Goal: Find specific page/section: Find specific page/section

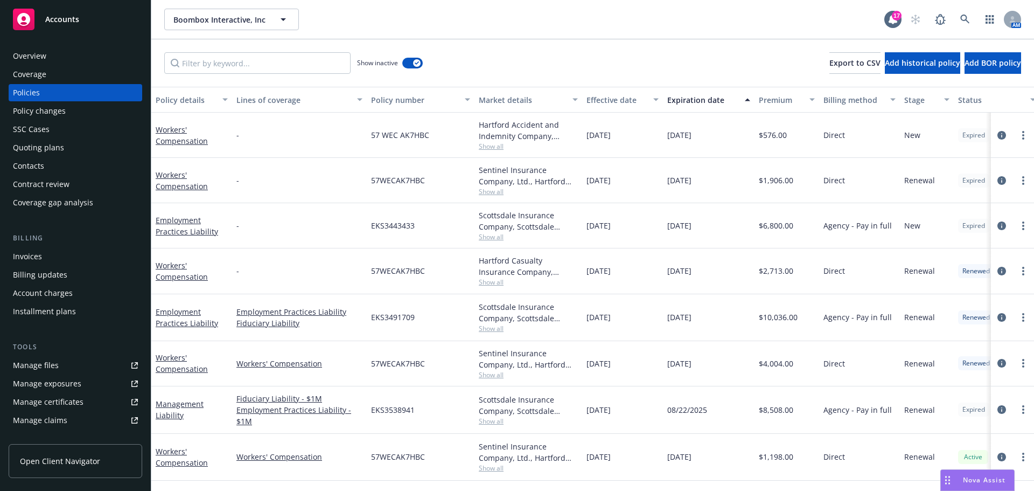
click at [952, 18] on div "AM" at bounding box center [963, 20] width 116 height 22
click at [960, 18] on link at bounding box center [966, 20] width 22 height 22
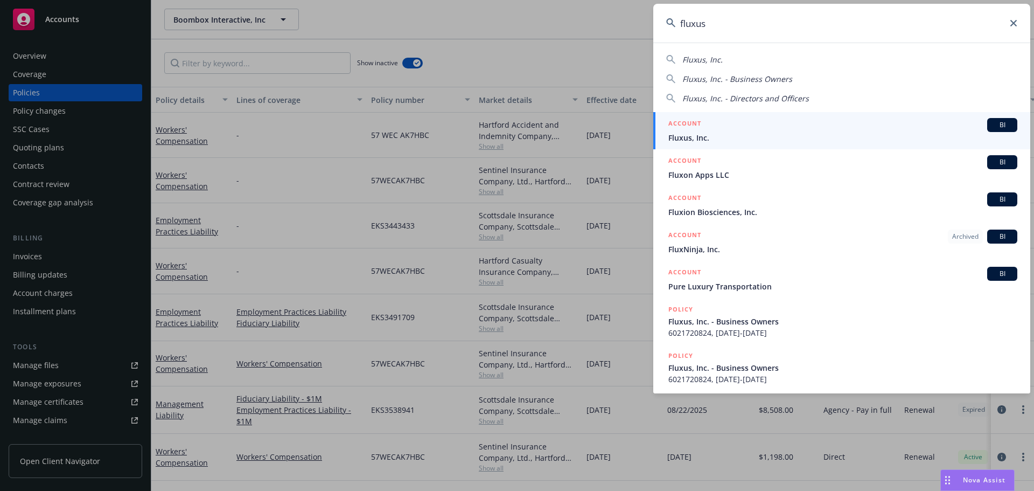
type input "fluxus"
click at [800, 110] on div "Fluxus, Inc. Fluxus, Inc. - Business Owners Fluxus, Inc. - Directors and Office…" at bounding box center [842, 218] width 377 height 351
click at [794, 119] on div "ACCOUNT BI" at bounding box center [843, 125] width 349 height 14
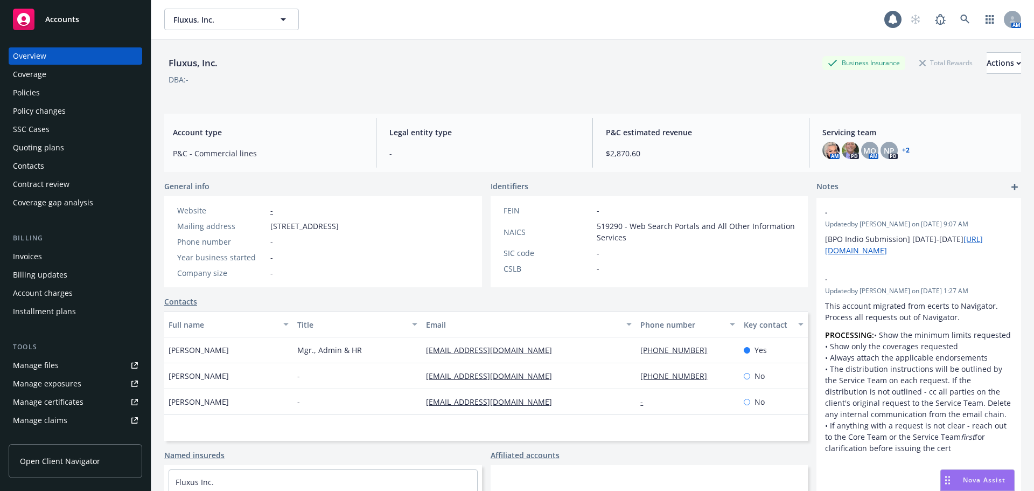
click at [88, 94] on div "Policies" at bounding box center [75, 92] width 125 height 17
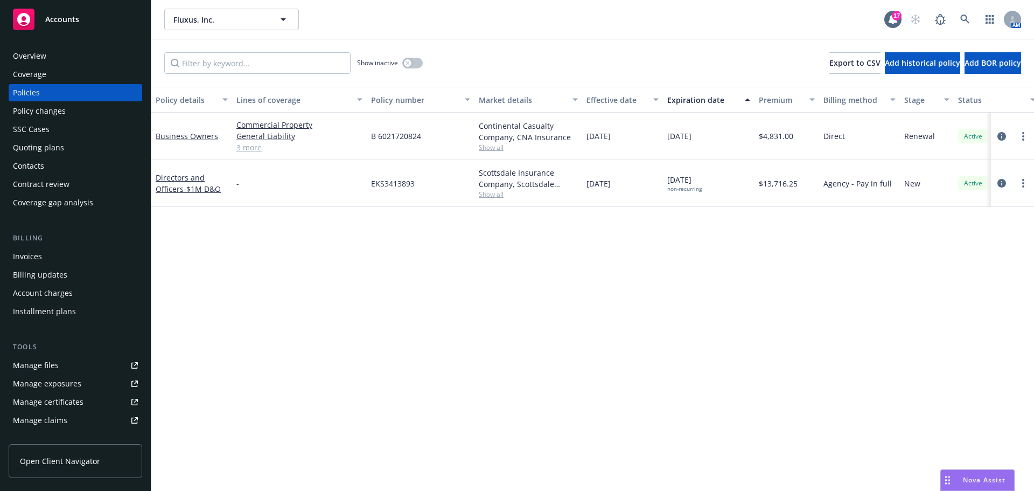
click at [101, 50] on div "Overview" at bounding box center [75, 55] width 125 height 17
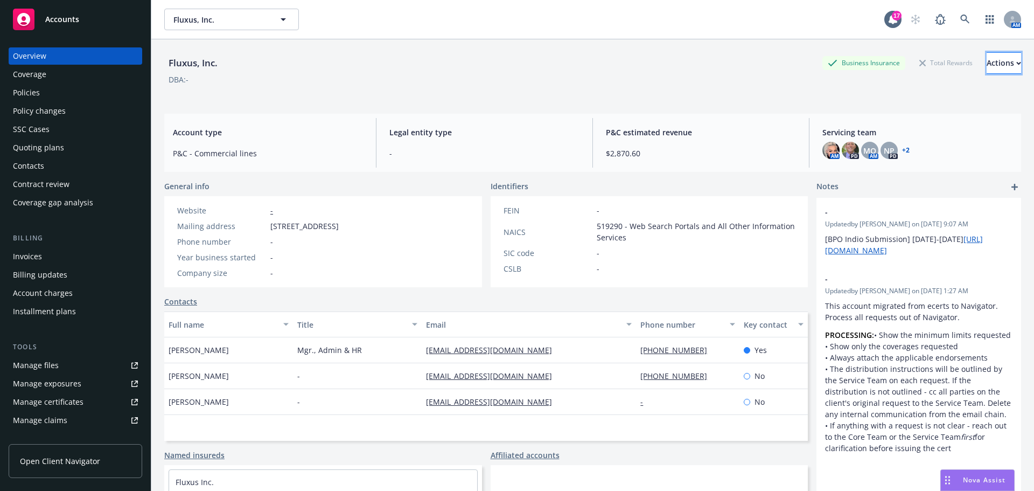
click at [987, 65] on div "Actions" at bounding box center [1004, 63] width 34 height 20
drag, startPoint x: 94, startPoint y: 84, endPoint x: 100, endPoint y: 91, distance: 8.8
click at [94, 84] on div "Policies" at bounding box center [75, 92] width 125 height 17
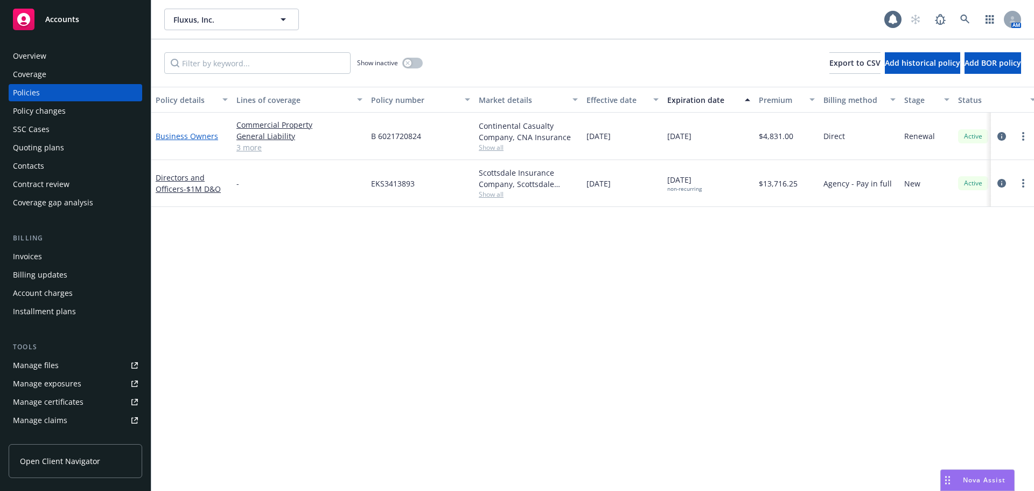
click at [195, 139] on link "Business Owners" at bounding box center [187, 136] width 62 height 10
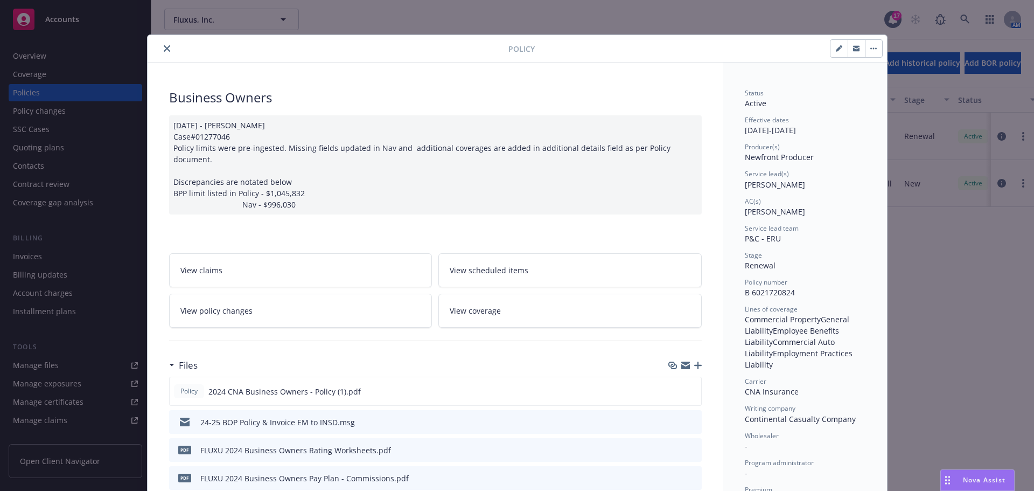
scroll to position [162, 0]
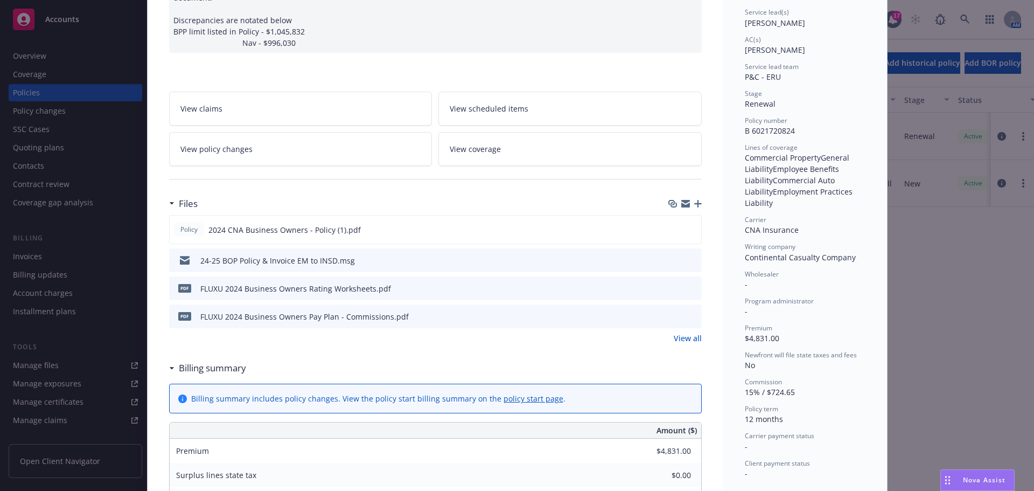
click at [687, 284] on icon "preview file" at bounding box center [692, 288] width 10 height 8
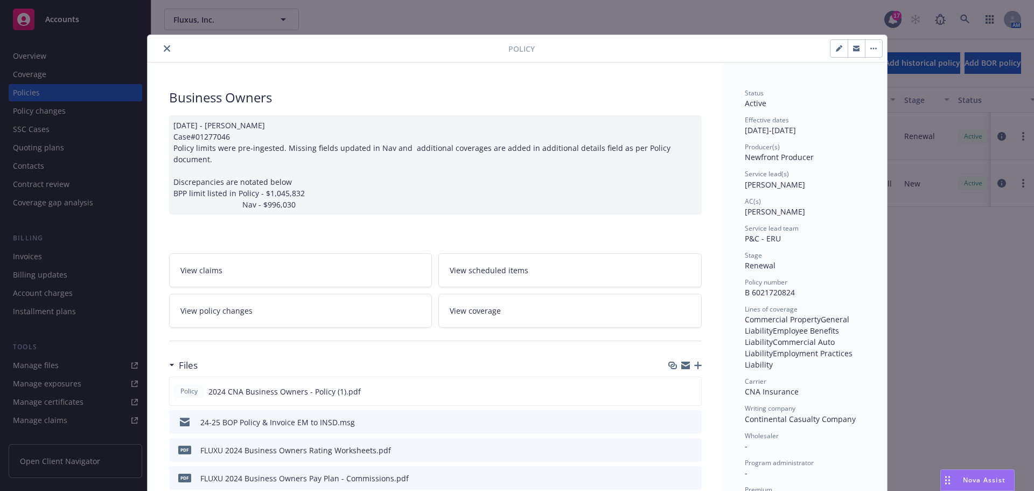
click at [161, 51] on button "close" at bounding box center [167, 48] width 13 height 13
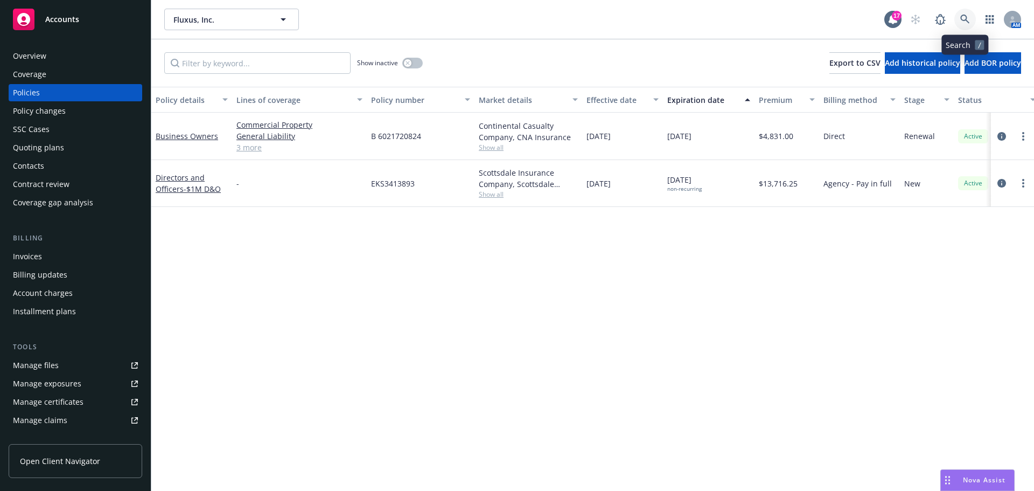
click at [964, 17] on icon at bounding box center [966, 20] width 10 height 10
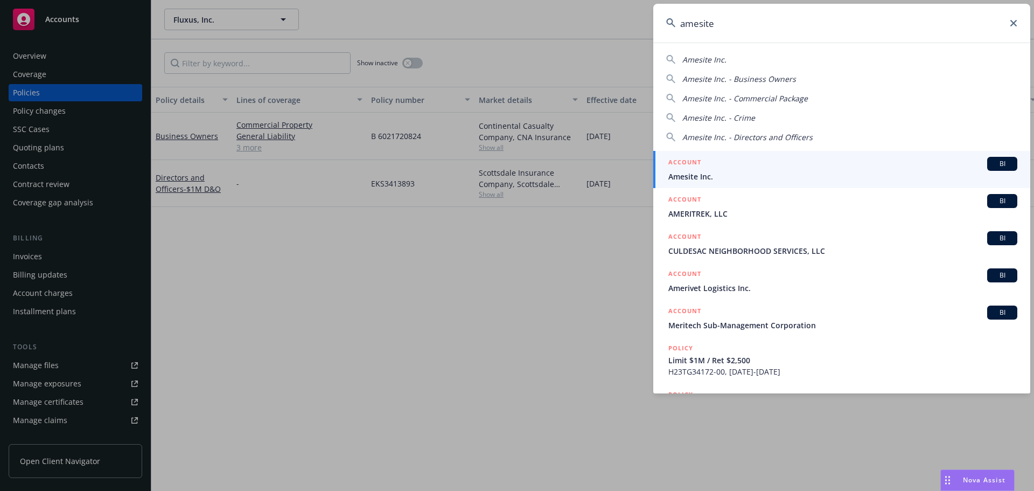
type input "amesite"
click at [824, 162] on div "ACCOUNT BI" at bounding box center [843, 164] width 349 height 14
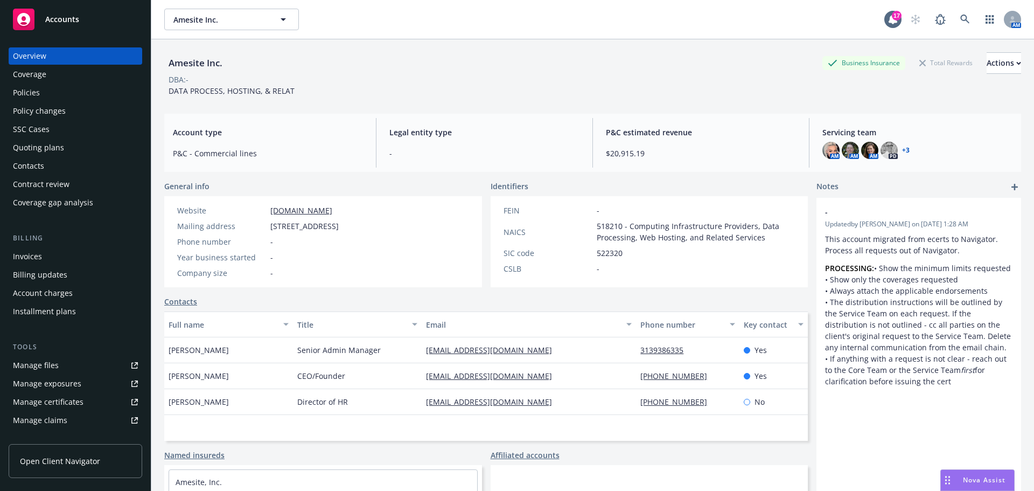
click at [98, 96] on div "Policies" at bounding box center [75, 92] width 125 height 17
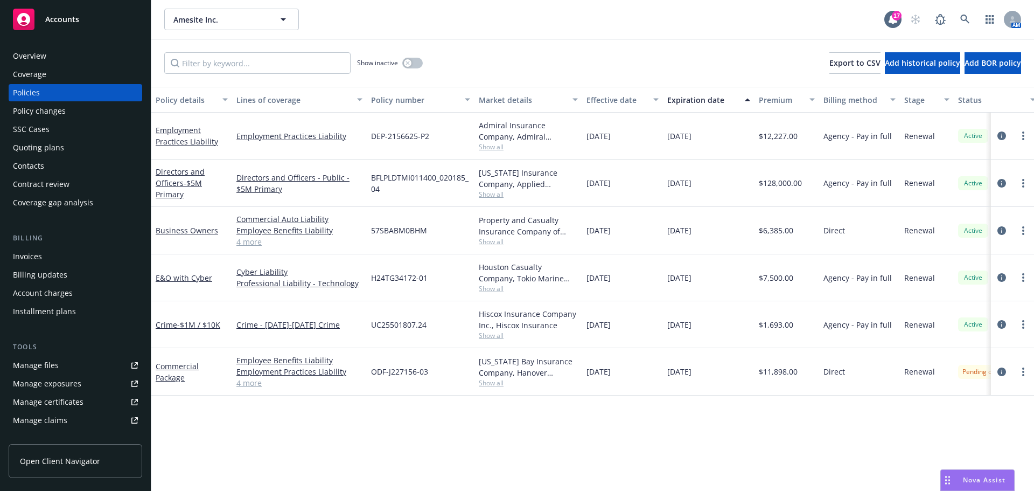
click at [60, 147] on div "Quoting plans" at bounding box center [38, 147] width 51 height 17
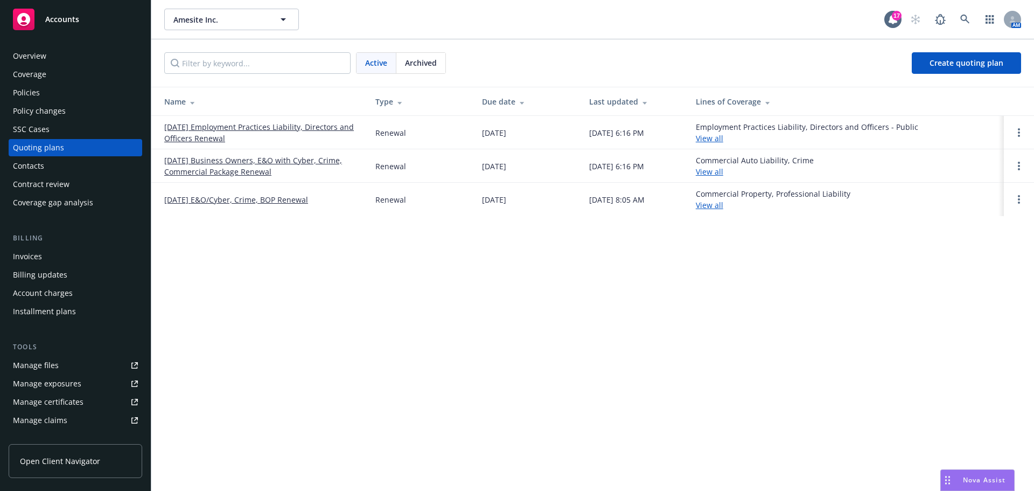
click at [197, 159] on link "[DATE] Business Owners, E&O with Cyber, Crime, Commercial Package Renewal" at bounding box center [261, 166] width 194 height 23
